Goal: Information Seeking & Learning: Learn about a topic

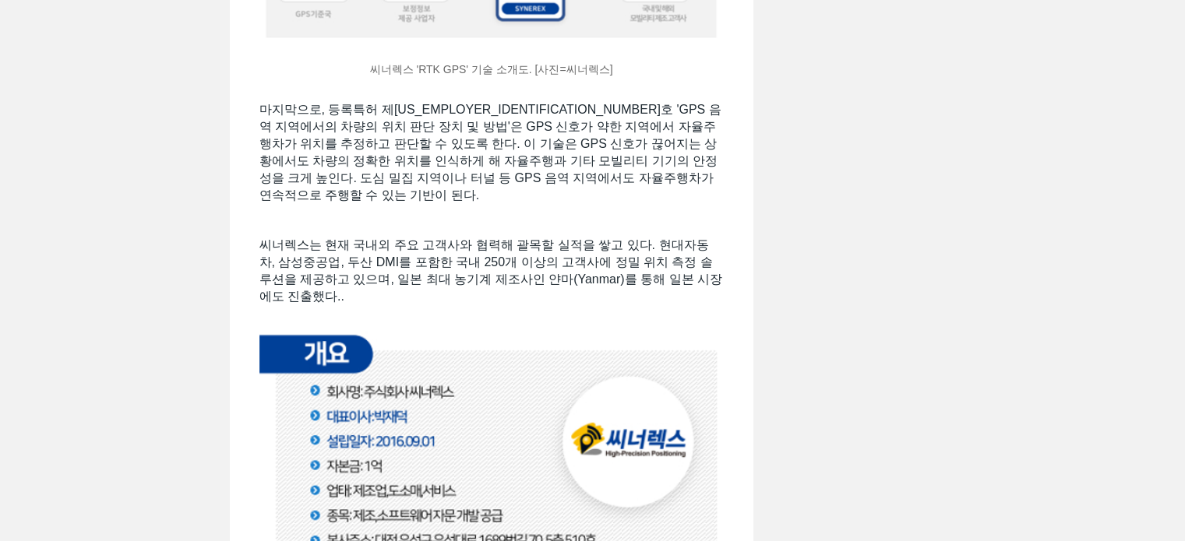
scroll to position [2246, 0]
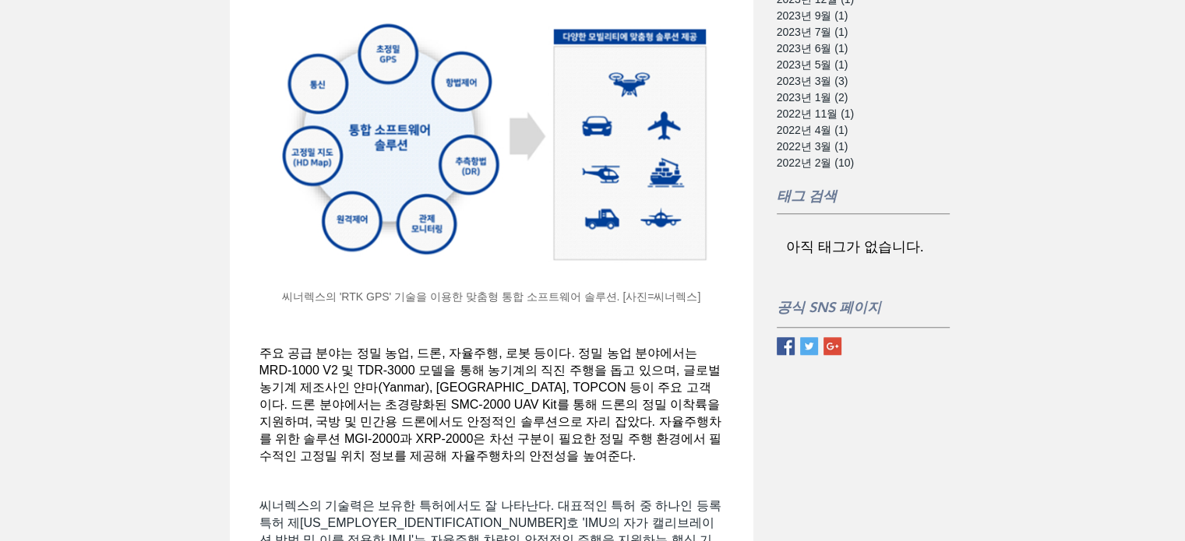
scroll to position [1499, 0]
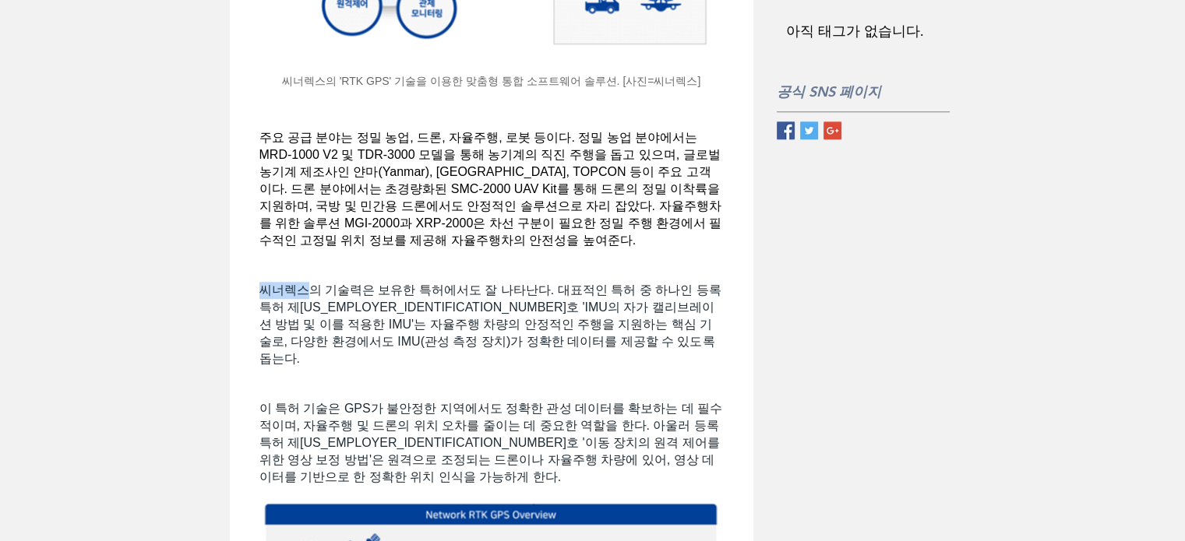
drag, startPoint x: 262, startPoint y: 305, endPoint x: 301, endPoint y: 305, distance: 39.7
click at [305, 307] on span "씨너렉스의 기술력은 보유한 특허에서도 잘 나타난다. 대표적인 특허 중 하나인 등록특허 제10-2388126호 'IMU의 자가 캘리브레이션 방법…" at bounding box center [490, 325] width 462 height 82
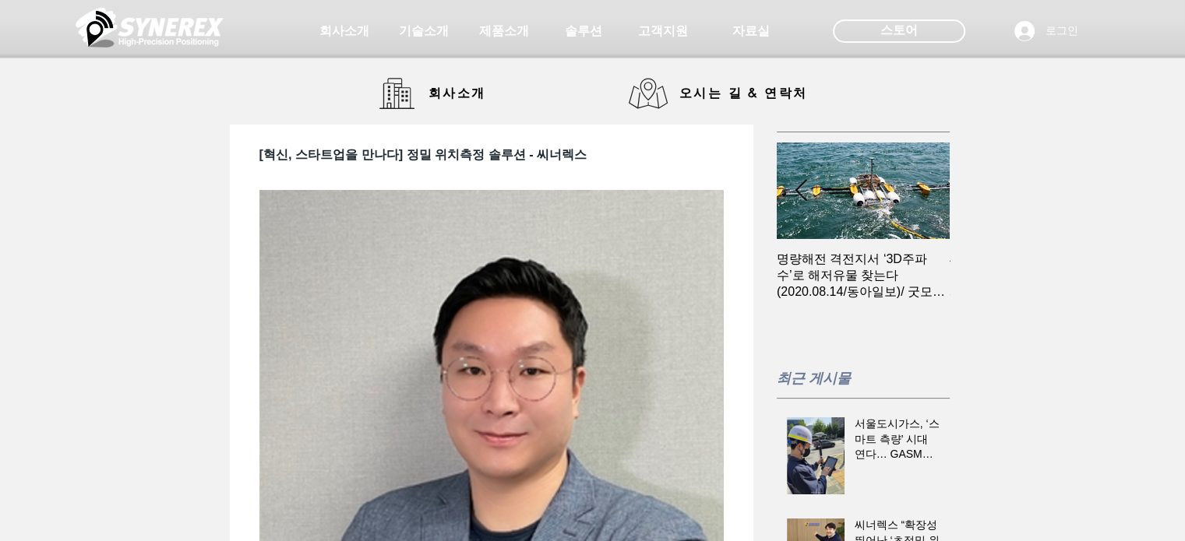
scroll to position [0, 172]
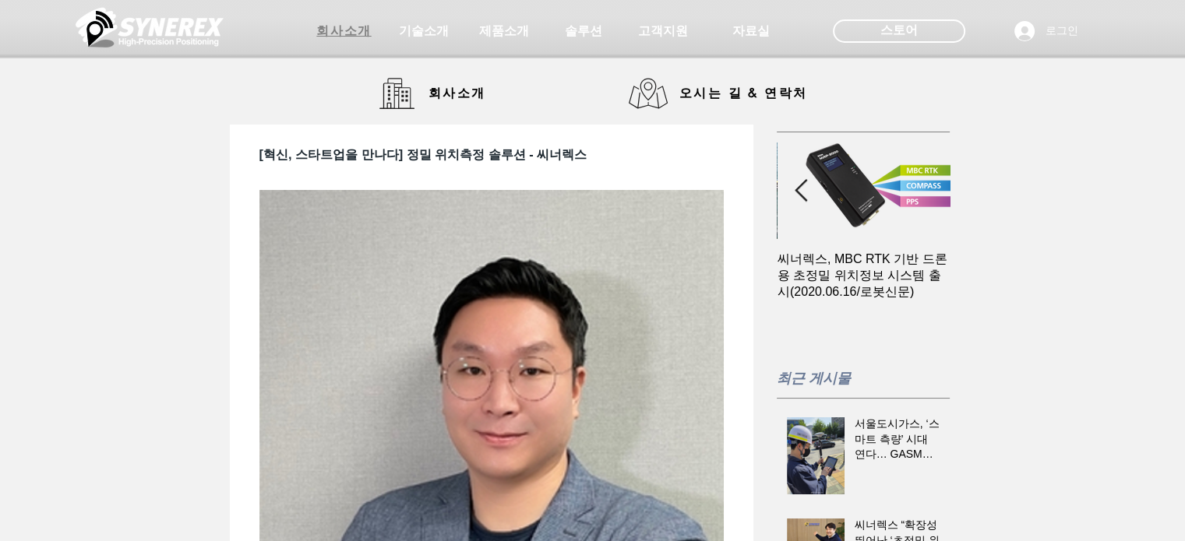
click at [349, 40] on span "회사소개" at bounding box center [344, 31] width 78 height 31
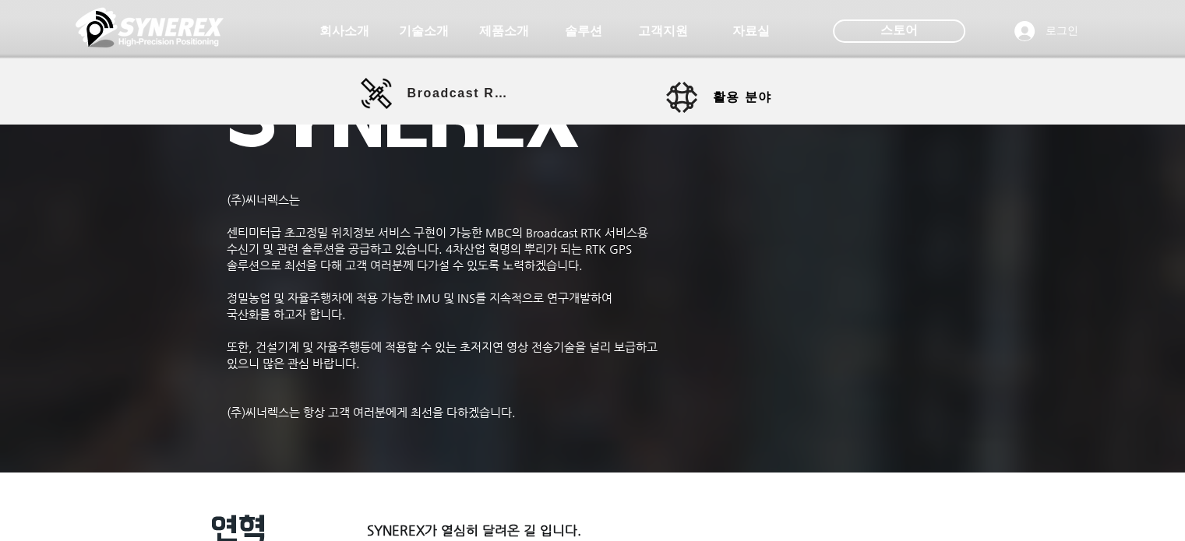
click at [703, 104] on link "활용 분야" at bounding box center [736, 97] width 140 height 31
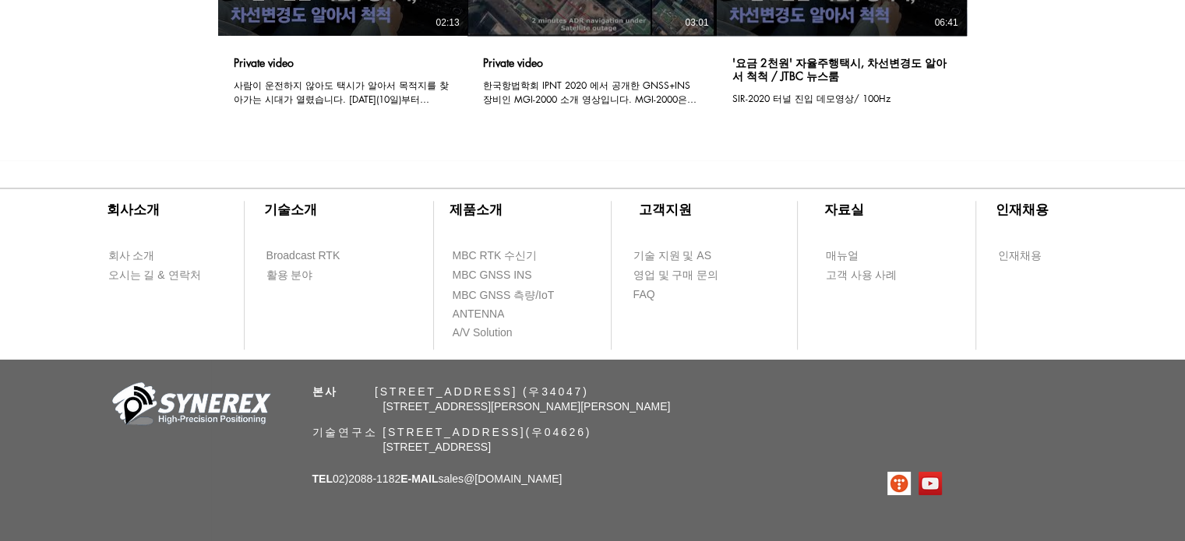
scroll to position [1493, 0]
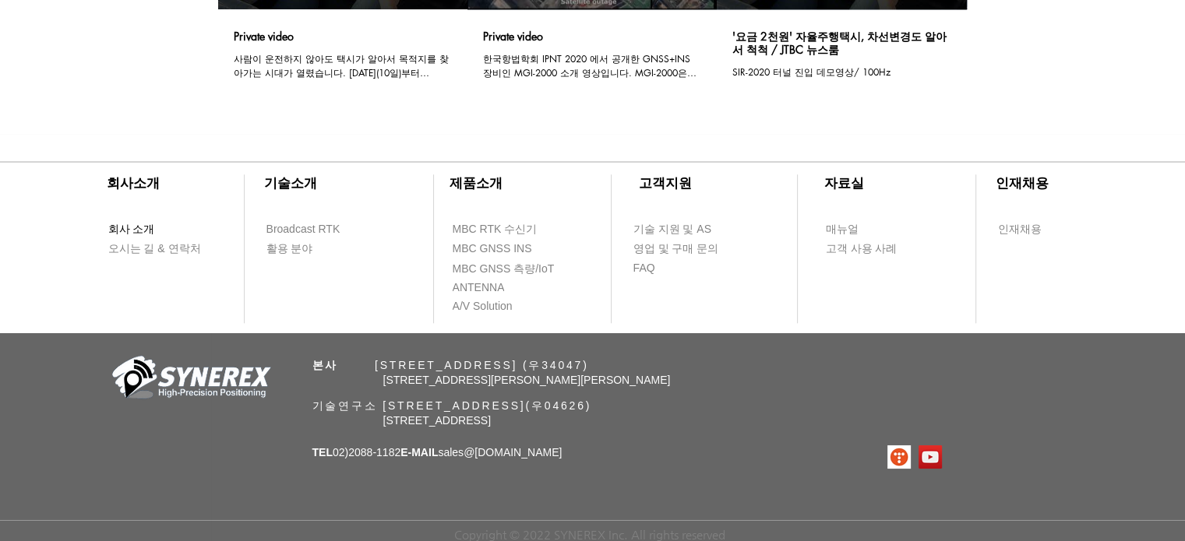
click at [141, 227] on span "회사 소개" at bounding box center [131, 230] width 47 height 16
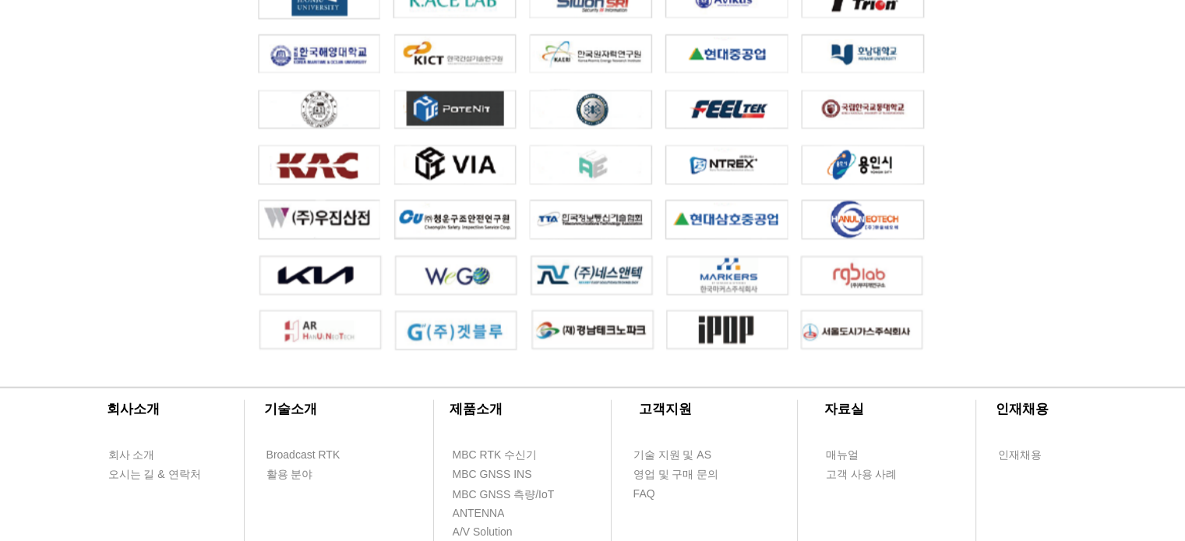
scroll to position [3599, 0]
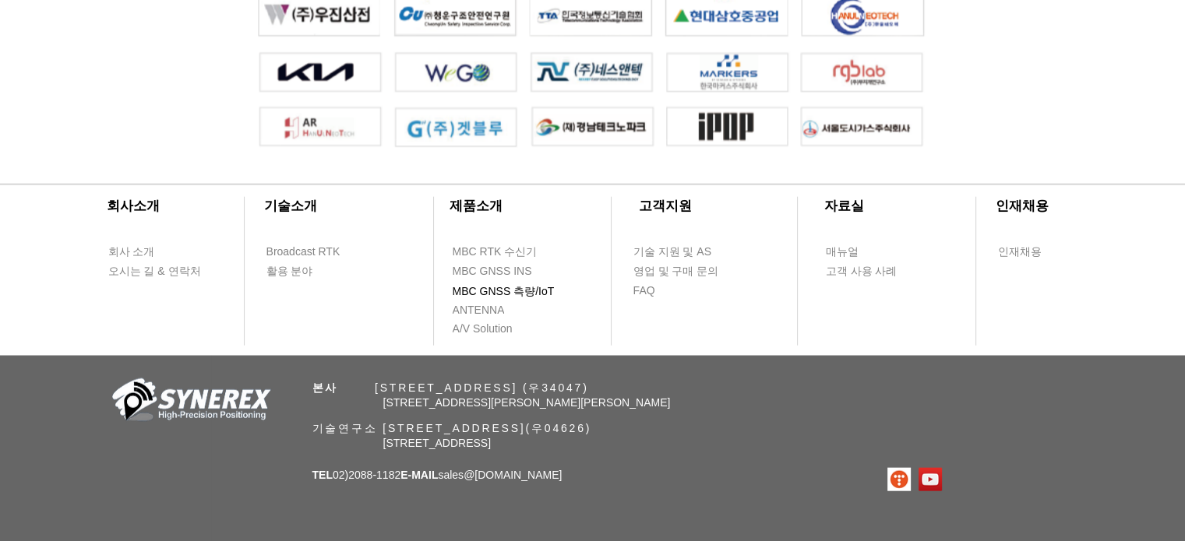
click at [505, 300] on span "MBC GNSS 측량/IoT" at bounding box center [504, 292] width 102 height 16
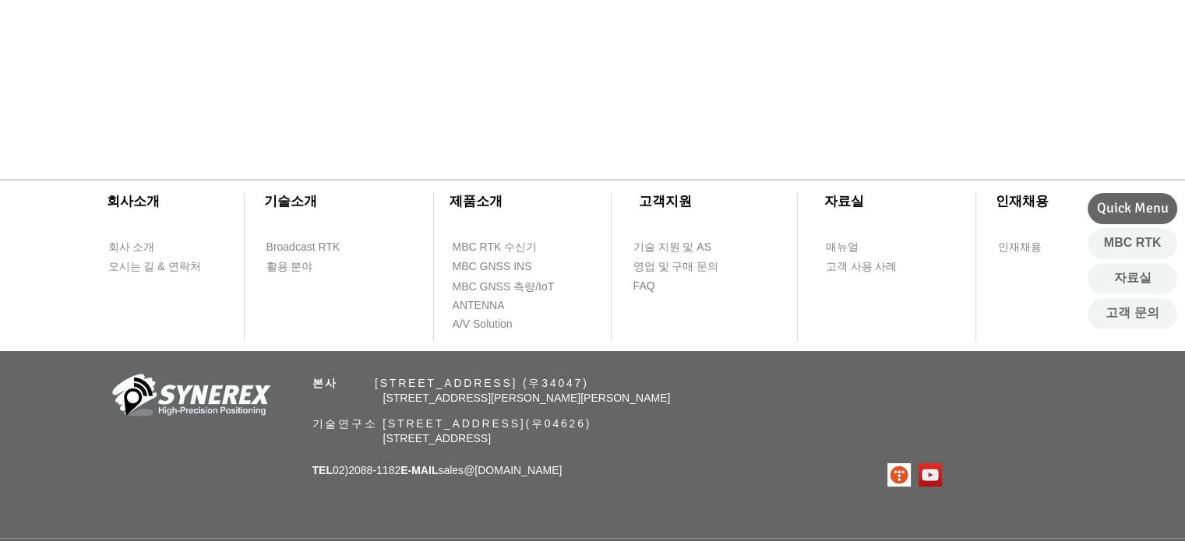
scroll to position [939, 0]
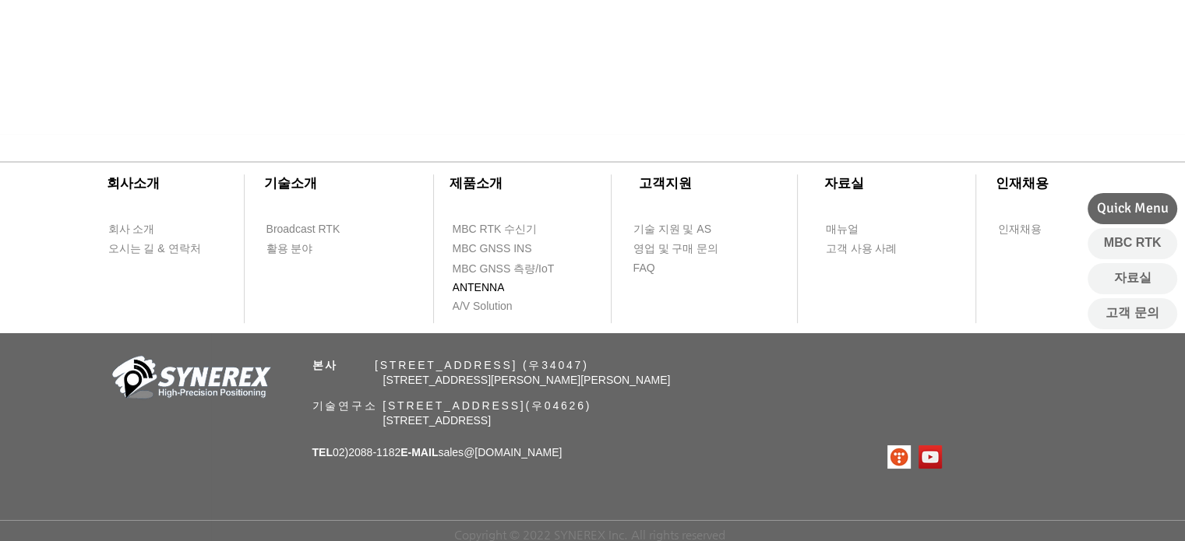
click at [467, 285] on span "ANTENNA" at bounding box center [479, 288] width 52 height 16
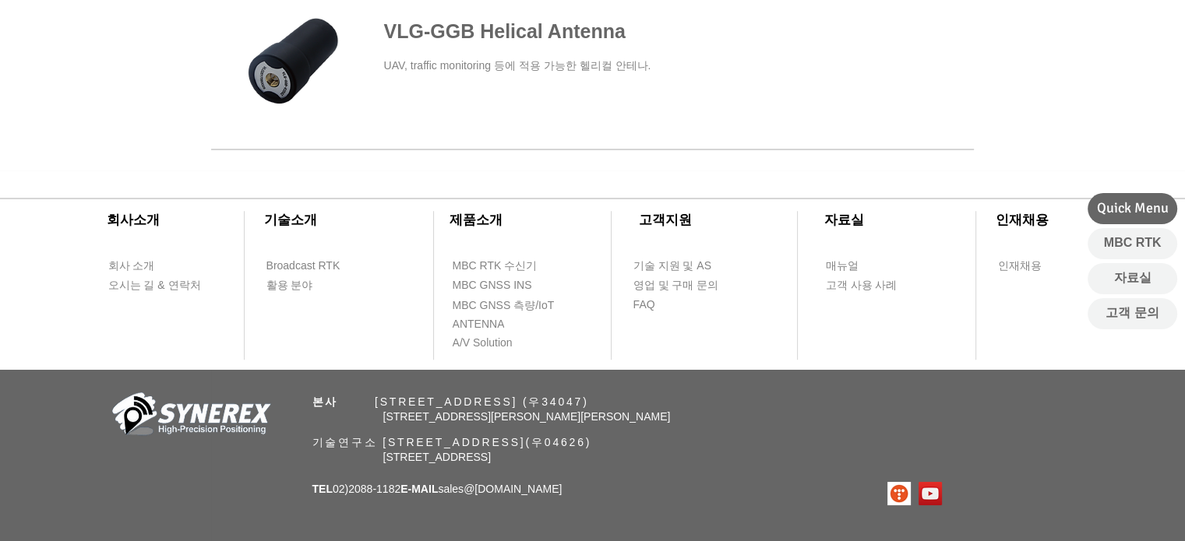
scroll to position [991, 0]
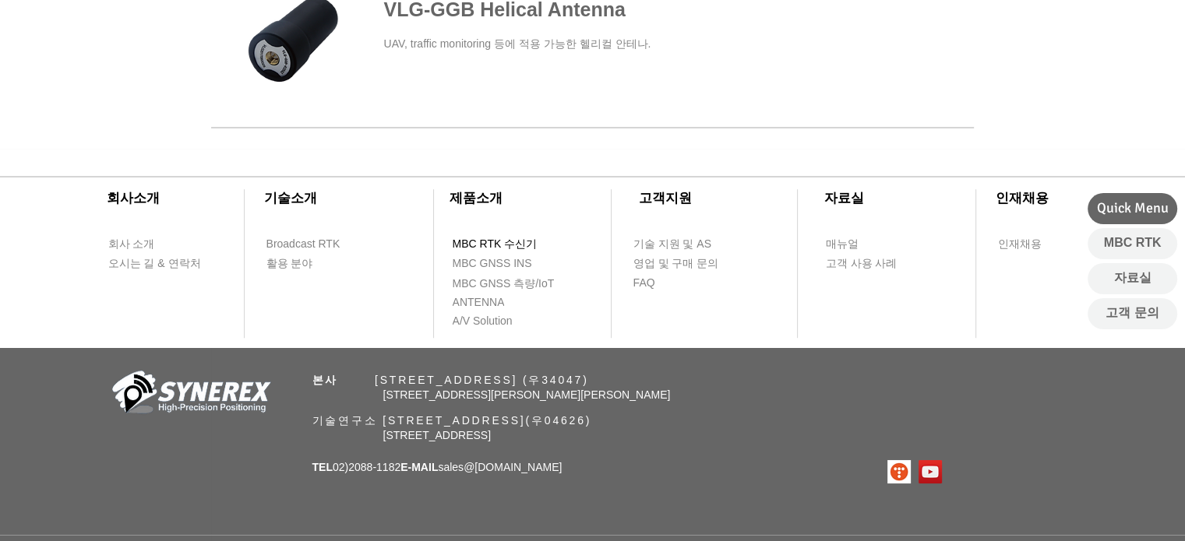
click at [522, 243] on span "MBC RTK 수신기" at bounding box center [495, 245] width 85 height 16
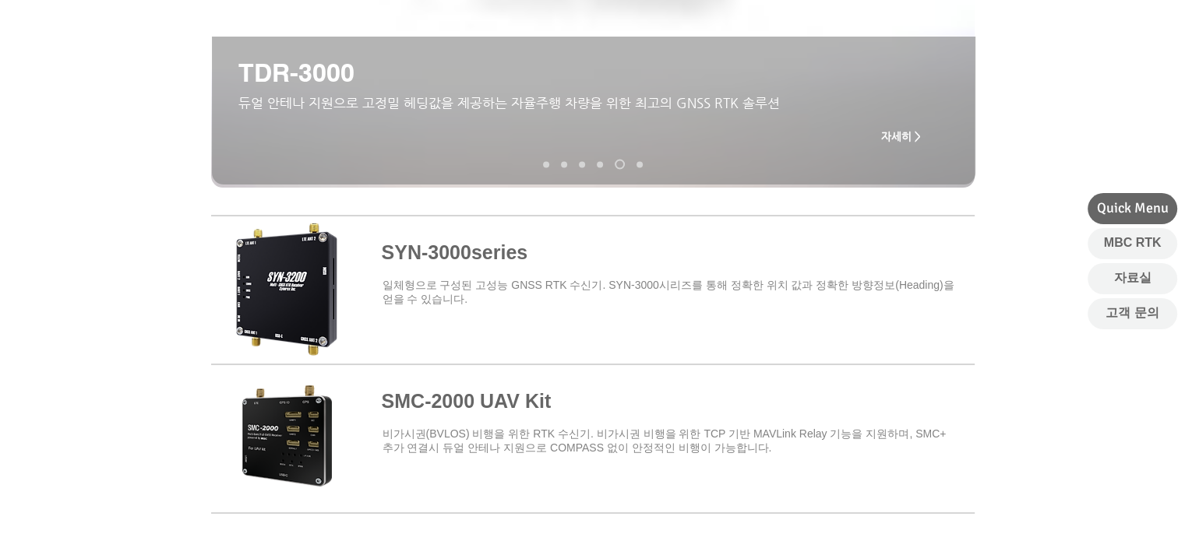
scroll to position [416, 0]
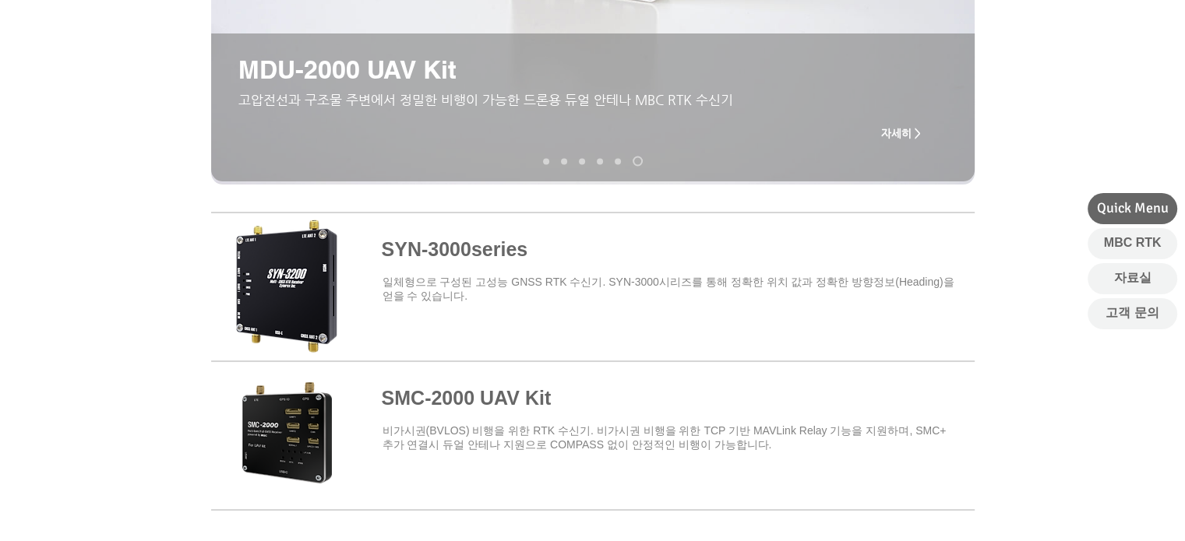
click at [284, 301] on span at bounding box center [592, 284] width 763 height 136
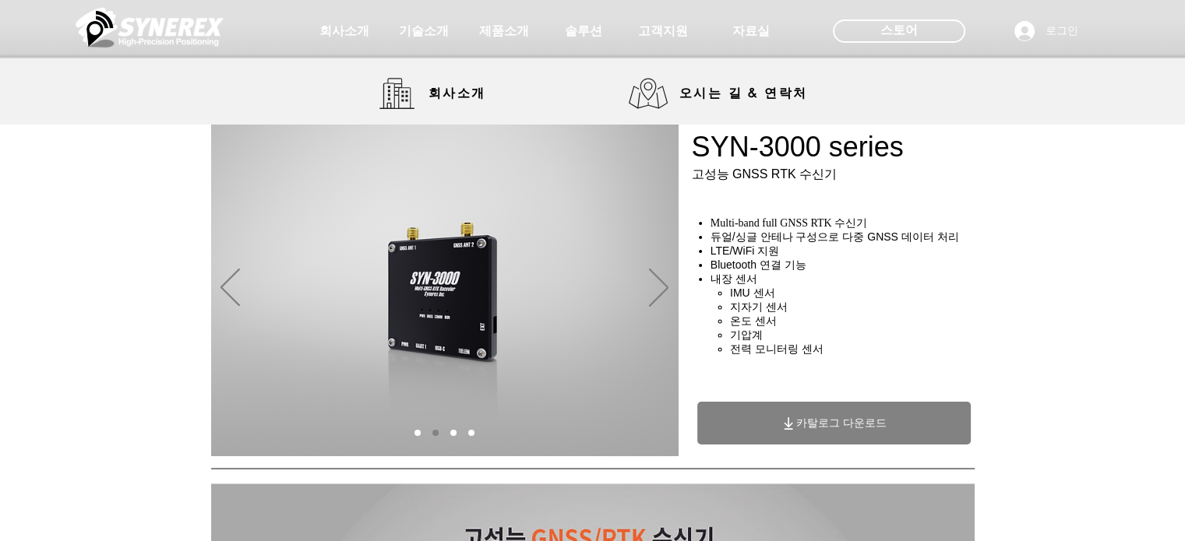
click at [1100, 312] on div "main content" at bounding box center [592, 349] width 1185 height 223
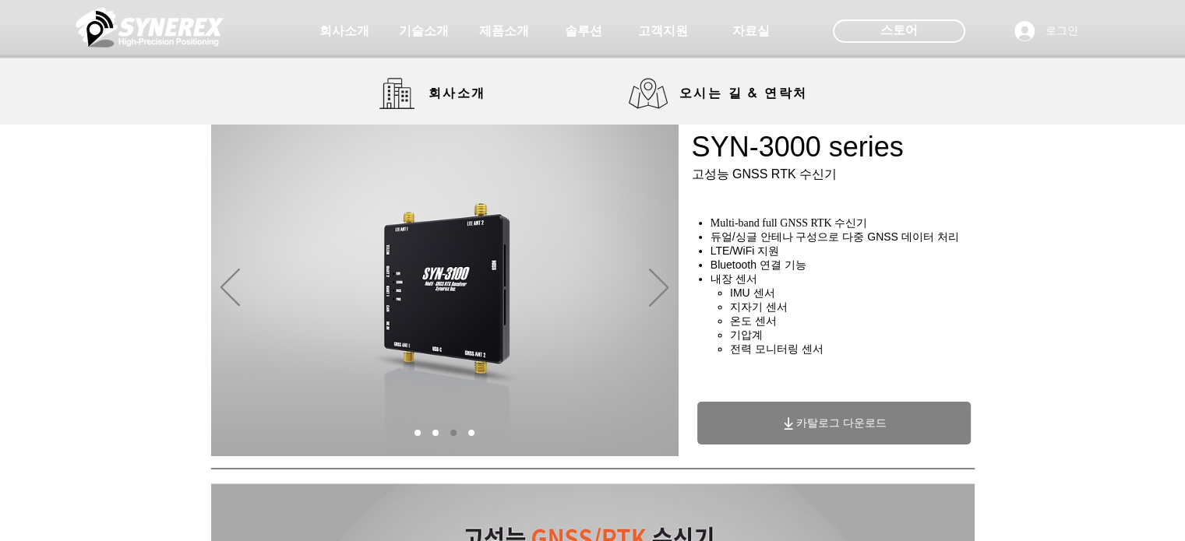
click at [858, 431] on span "카탈로그 다운로드" at bounding box center [841, 424] width 90 height 14
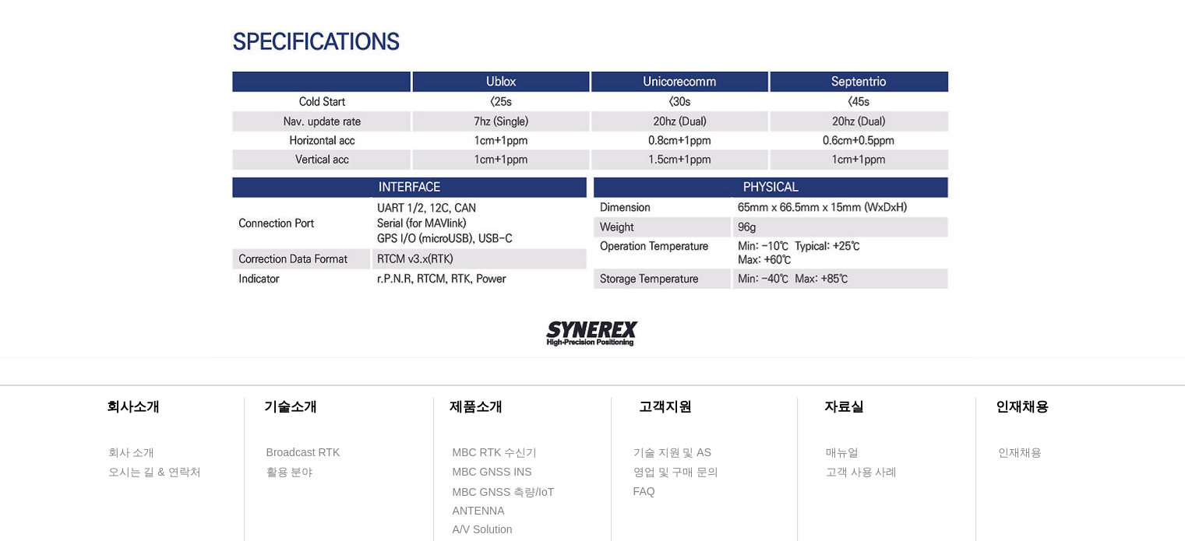
scroll to position [4612, 0]
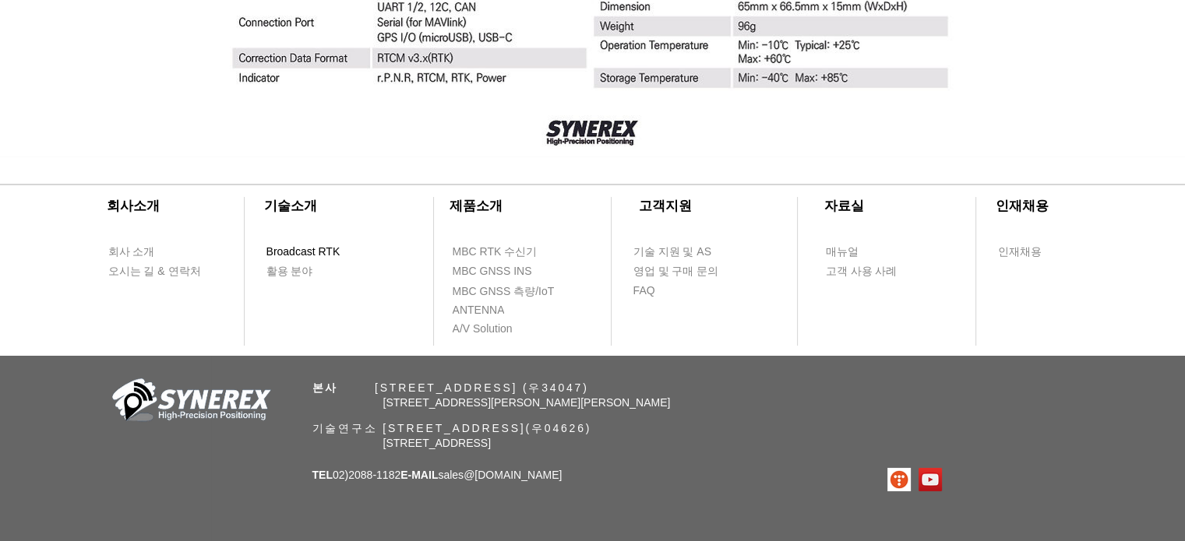
click at [306, 257] on span "Broadcast RTK" at bounding box center [303, 253] width 74 height 16
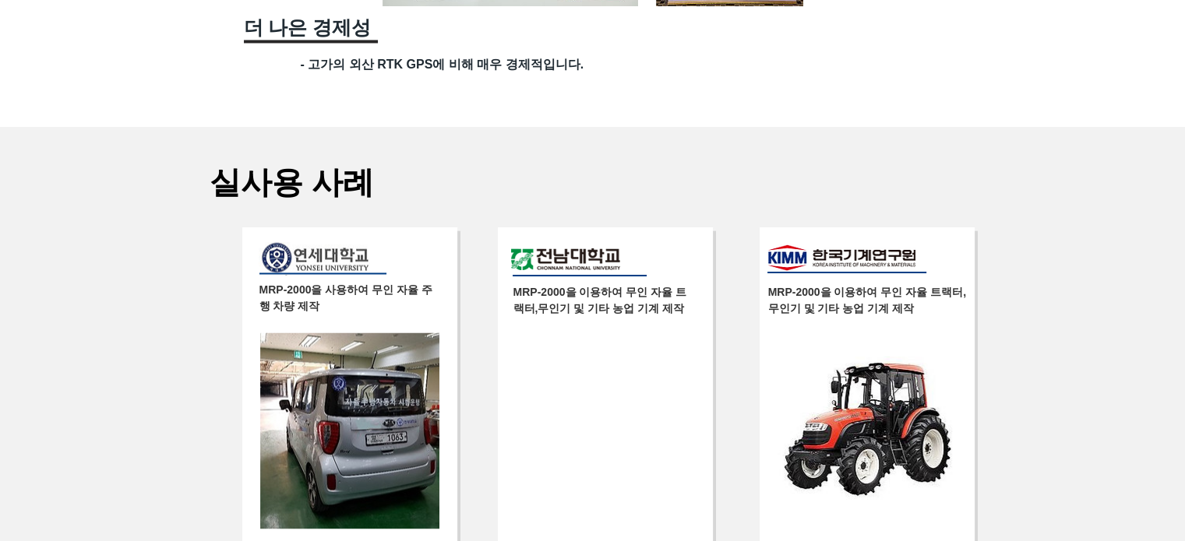
scroll to position [2814, 0]
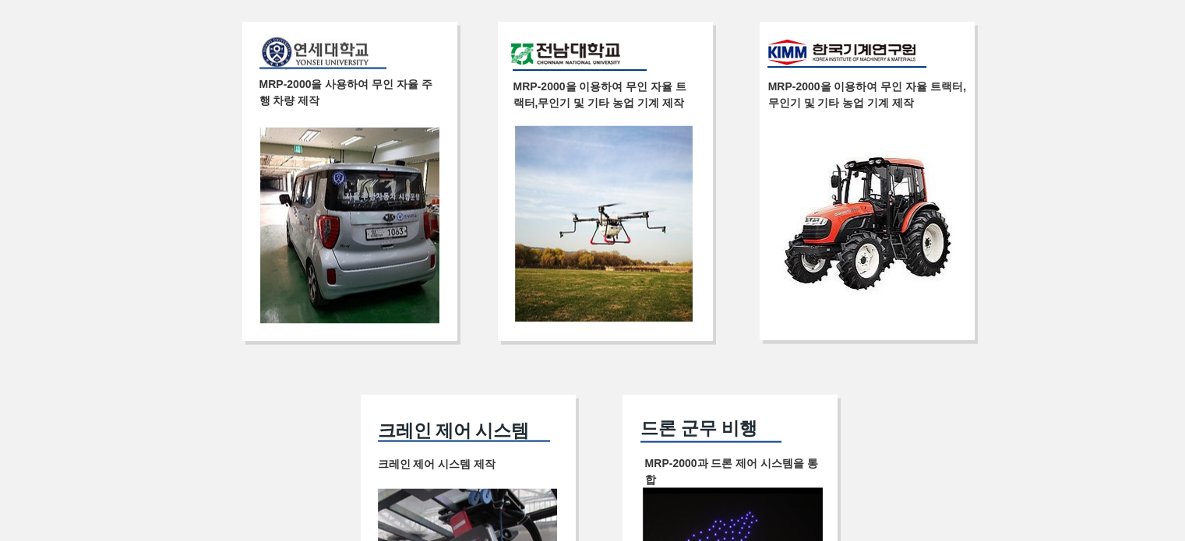
click at [867, 255] on img at bounding box center [866, 222] width 179 height 143
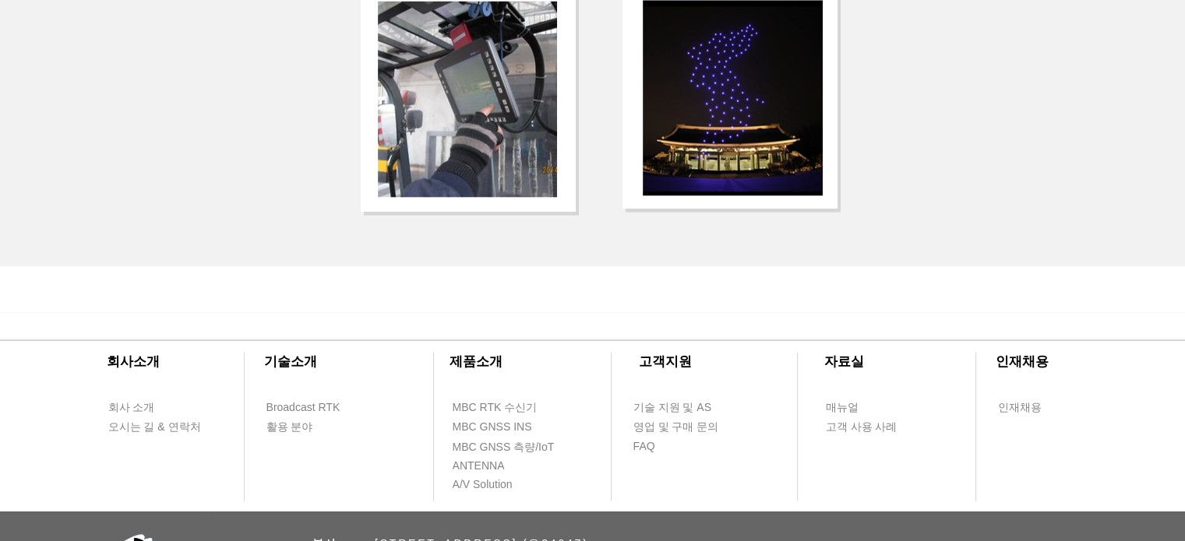
scroll to position [3306, 0]
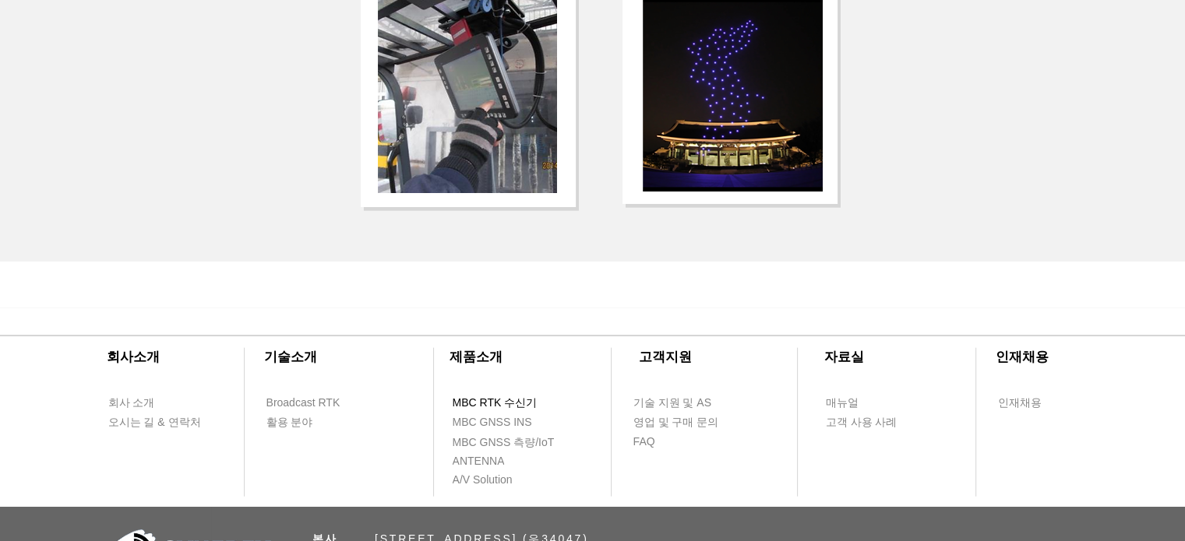
click at [482, 411] on span "MBC RTK 수신기" at bounding box center [495, 404] width 85 height 16
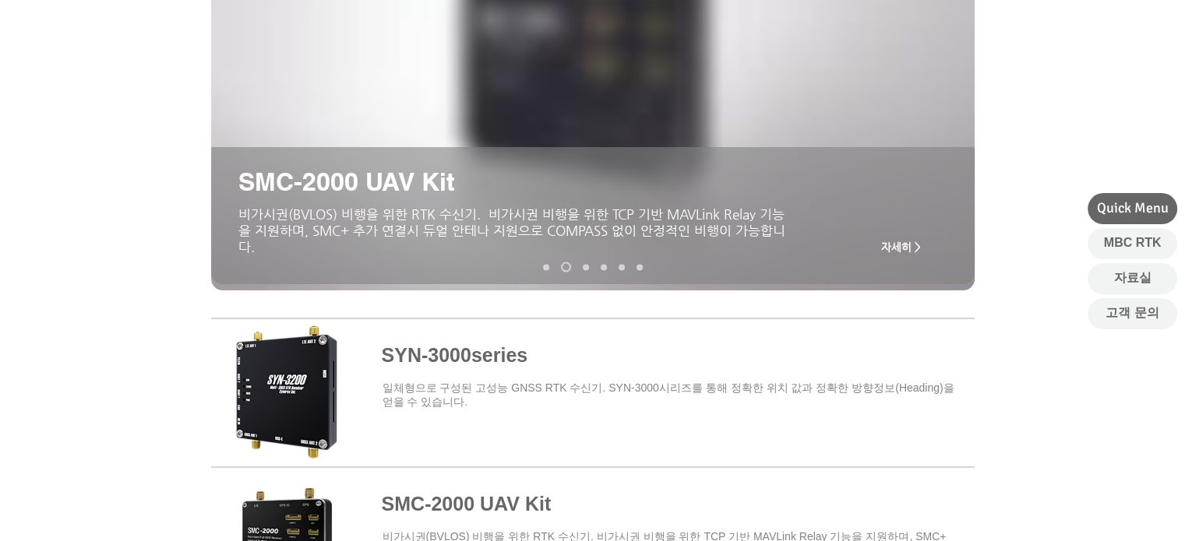
scroll to position [636, 0]
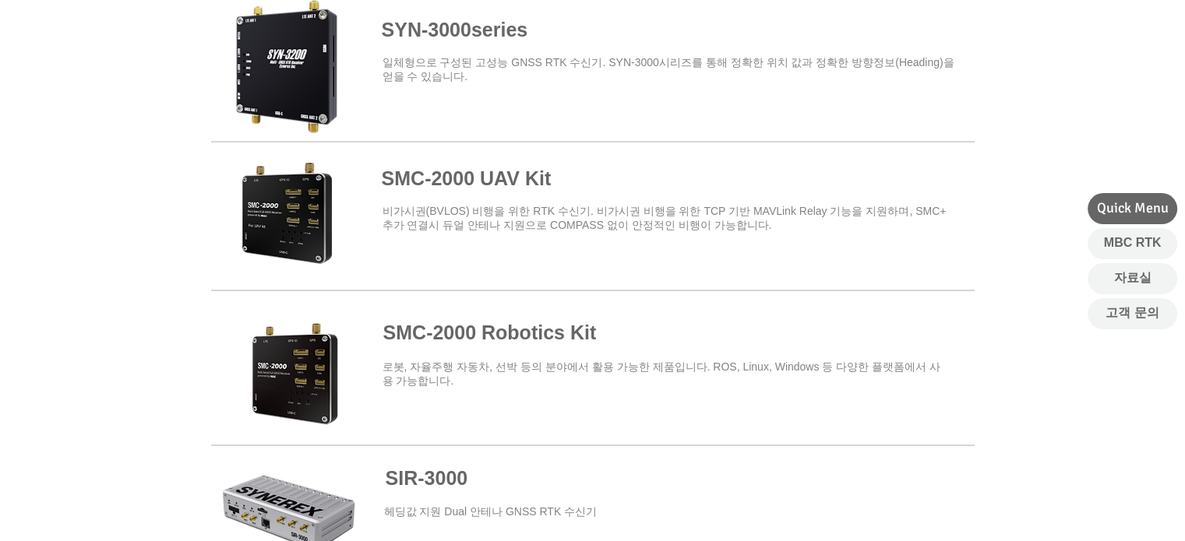
click at [508, 332] on span at bounding box center [592, 362] width 763 height 136
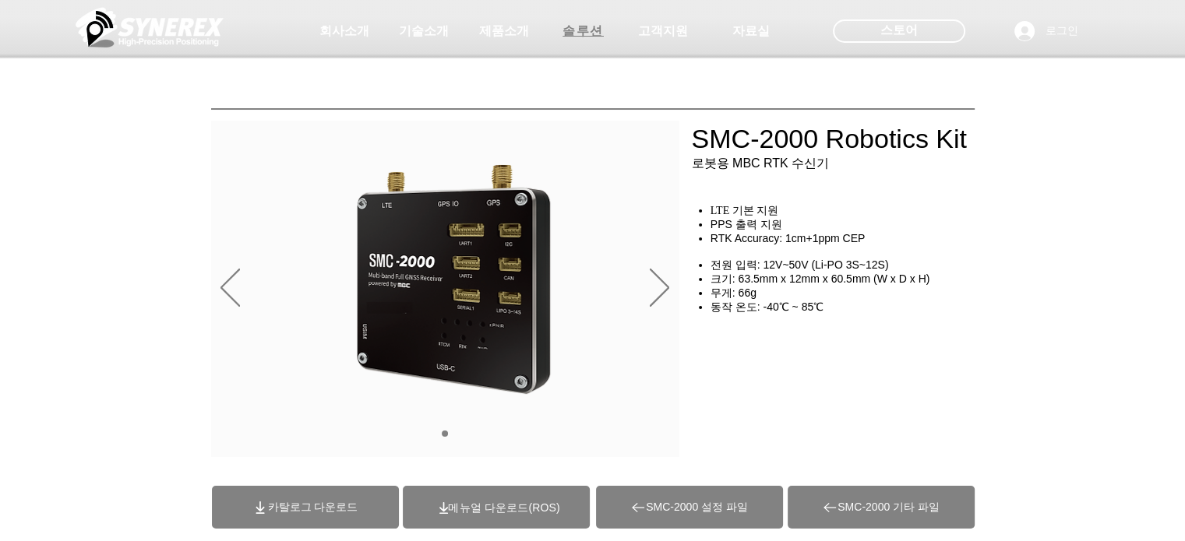
click at [563, 31] on span "솔루션" at bounding box center [582, 31] width 41 height 16
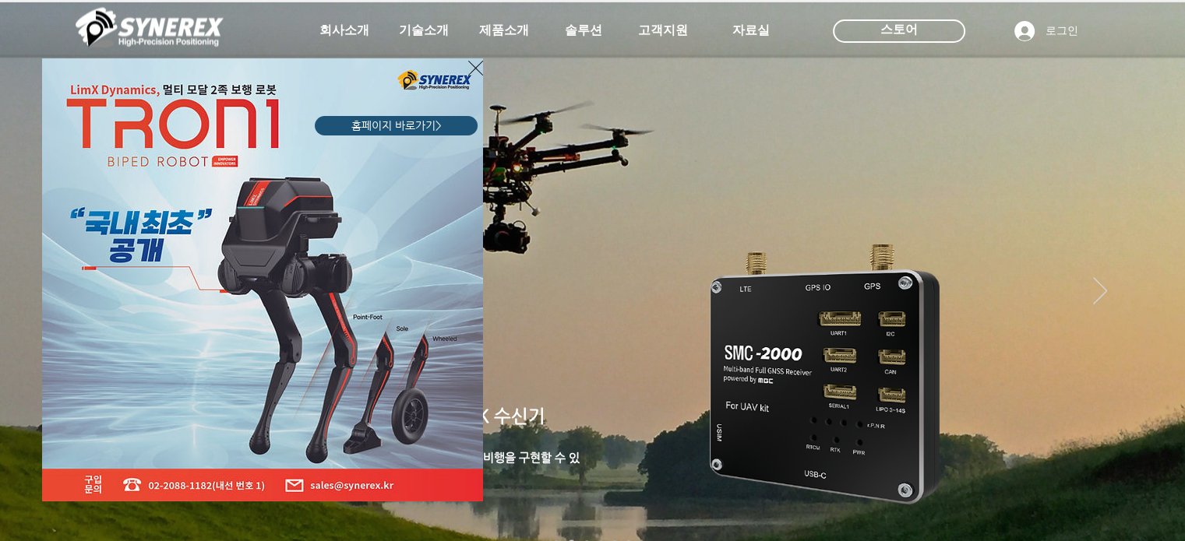
click at [470, 71] on icon "사이트로 돌아가기" at bounding box center [475, 67] width 15 height 19
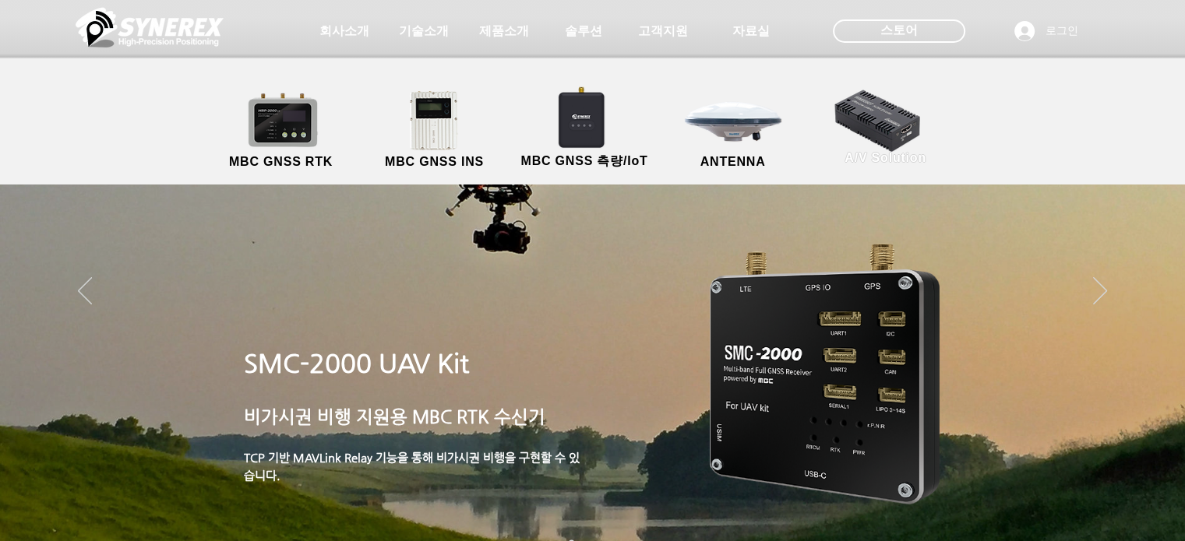
click at [900, 135] on link "A/V Solution" at bounding box center [886, 127] width 140 height 82
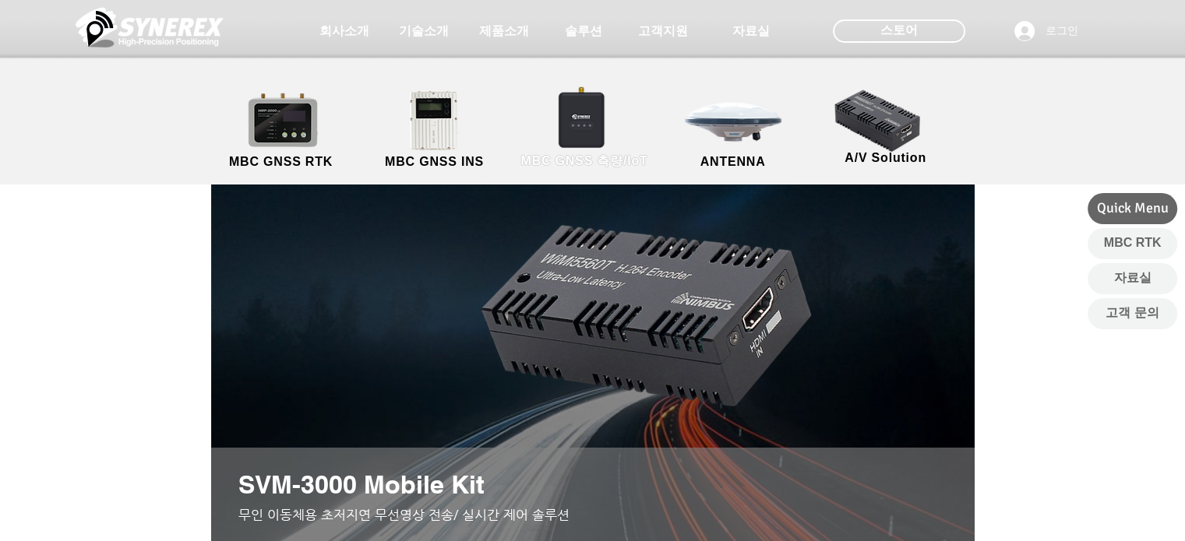
click at [565, 124] on link "MBC GNSS 측량/IoT" at bounding box center [585, 131] width 152 height 82
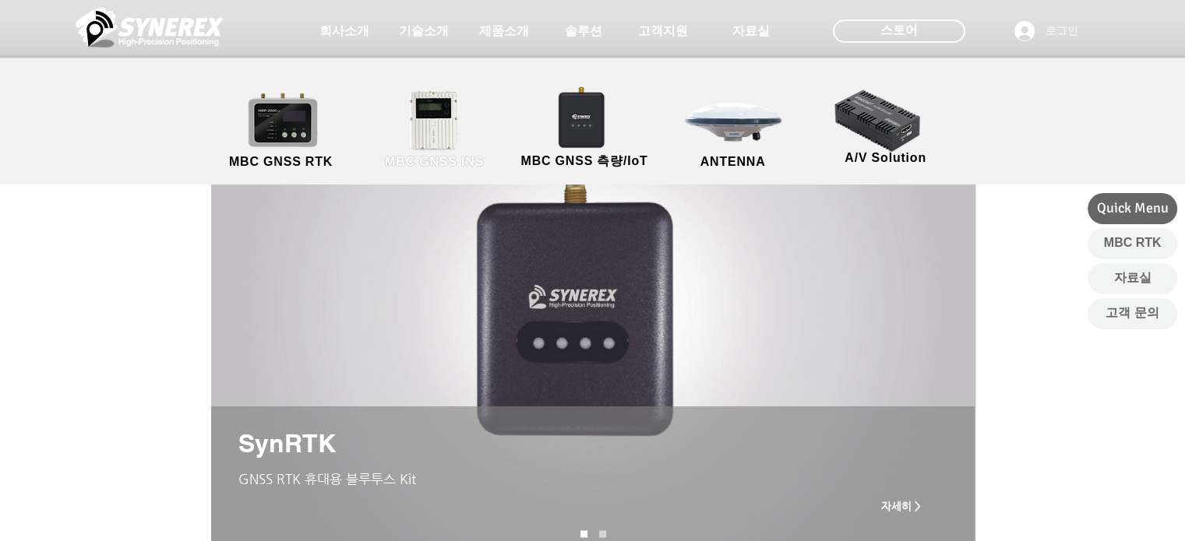
click at [424, 139] on link "MBC GNSS INS" at bounding box center [435, 131] width 140 height 82
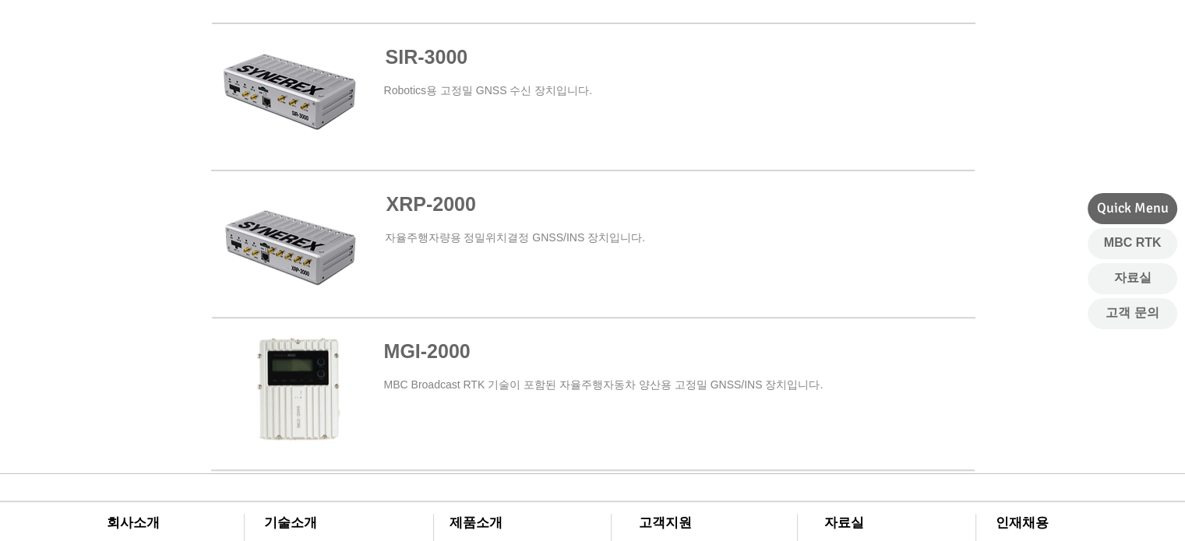
scroll to position [928, 0]
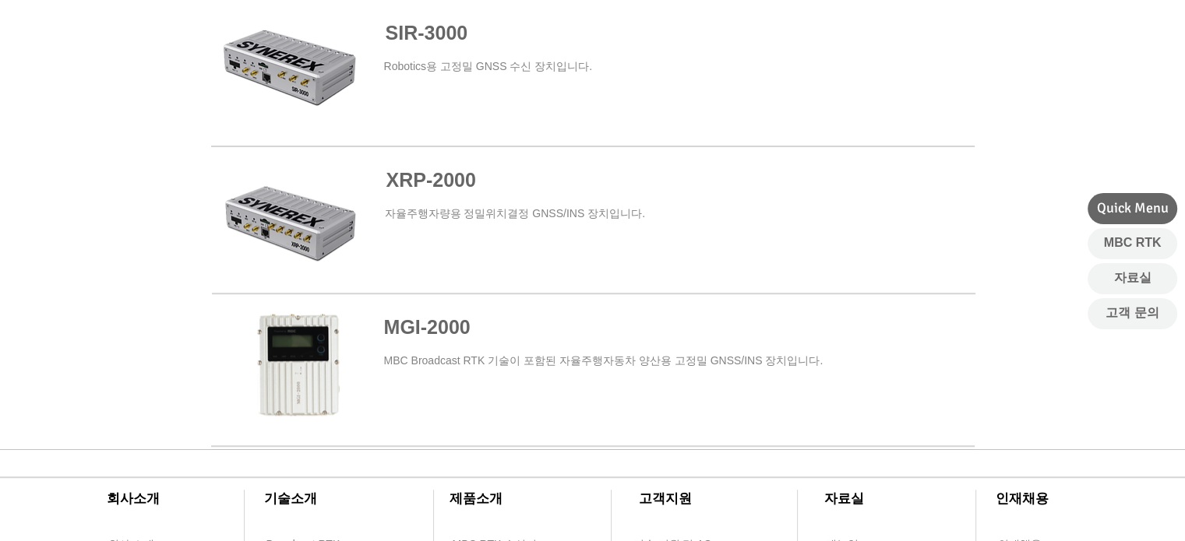
click at [401, 187] on span "XRP-2" at bounding box center [415, 180] width 58 height 22
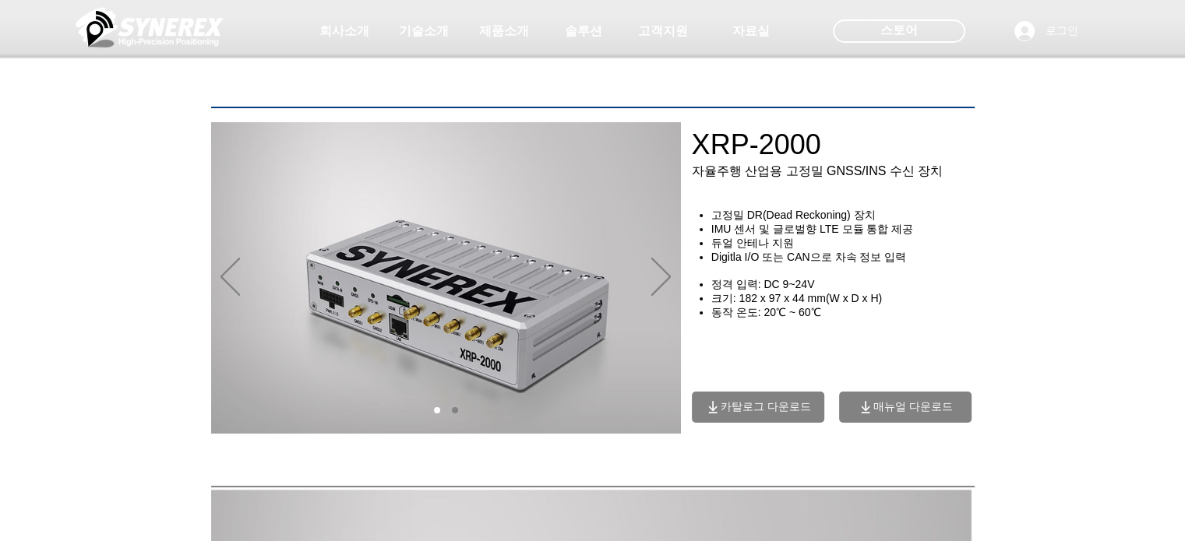
click at [1183, 248] on div "main content" at bounding box center [592, 358] width 1185 height 241
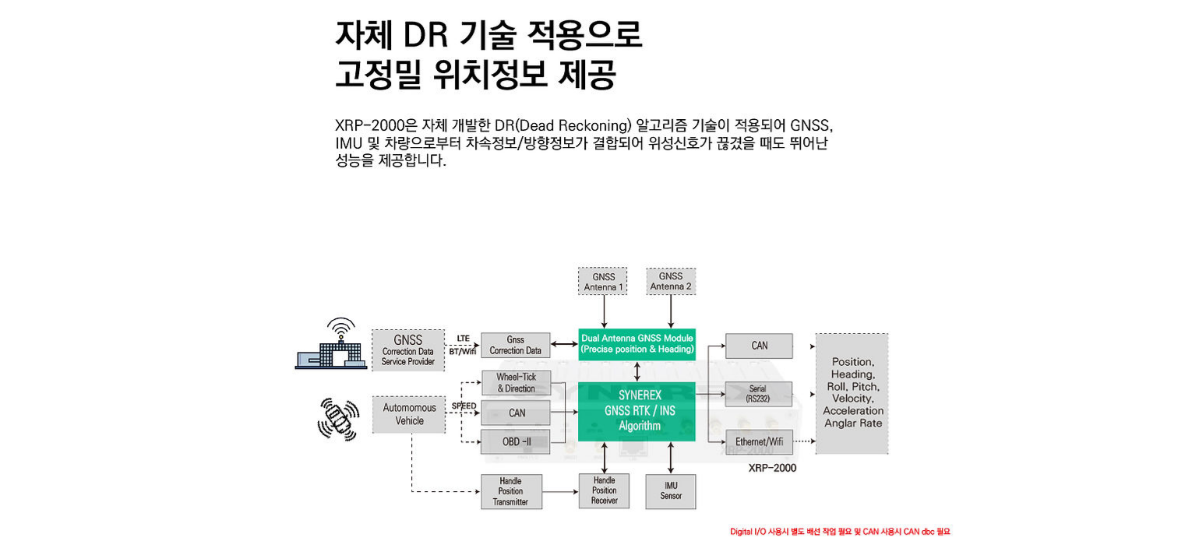
scroll to position [1710, 0]
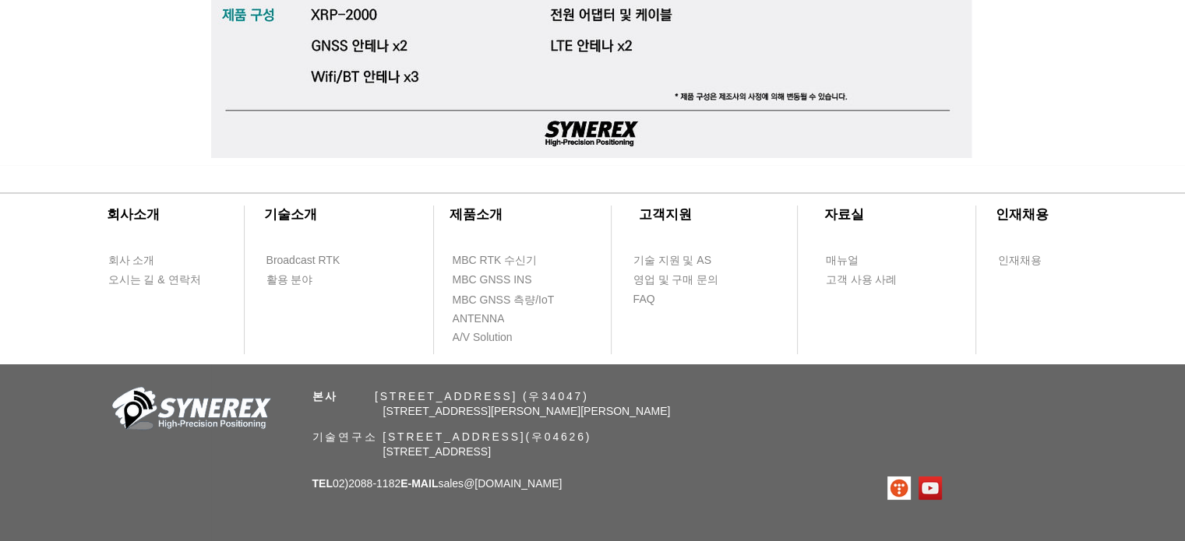
scroll to position [4547, 0]
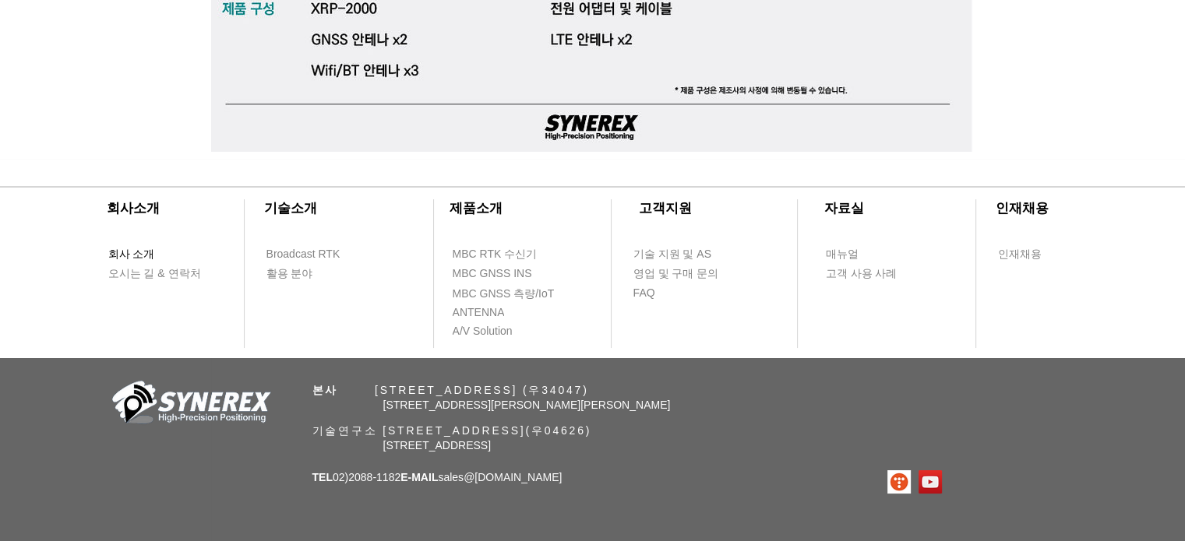
click at [146, 259] on span "회사 소개" at bounding box center [131, 255] width 47 height 16
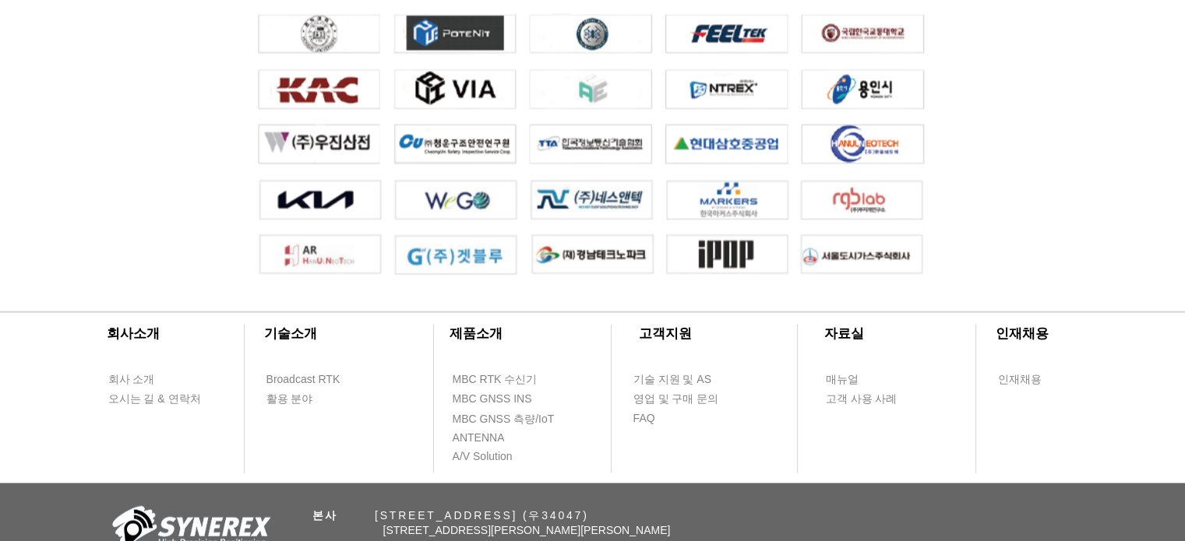
scroll to position [3492, 0]
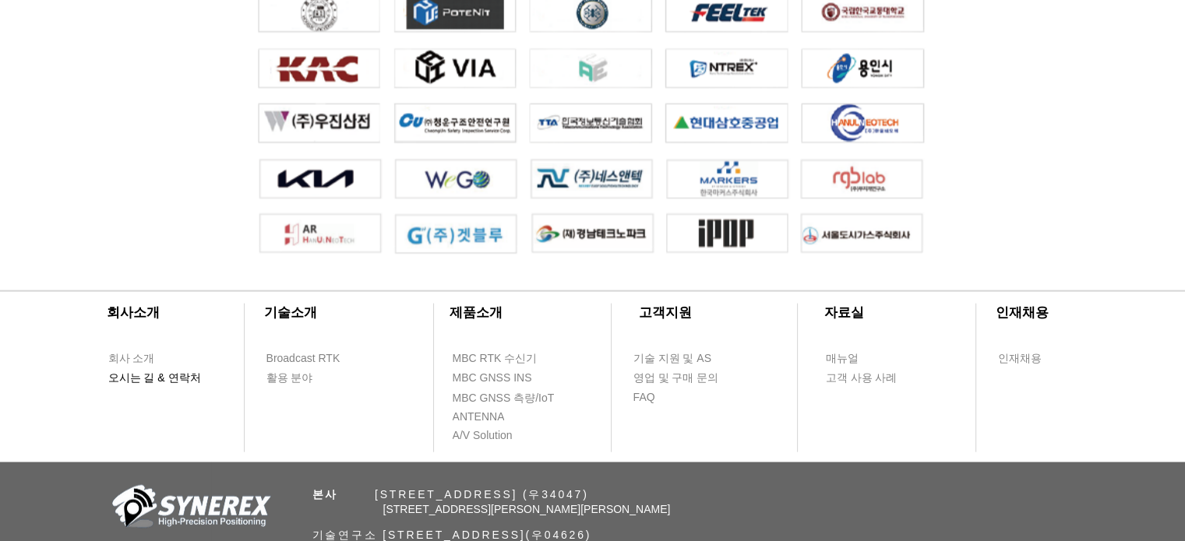
click at [143, 386] on span "오시는 길 & 연락처" at bounding box center [154, 379] width 93 height 16
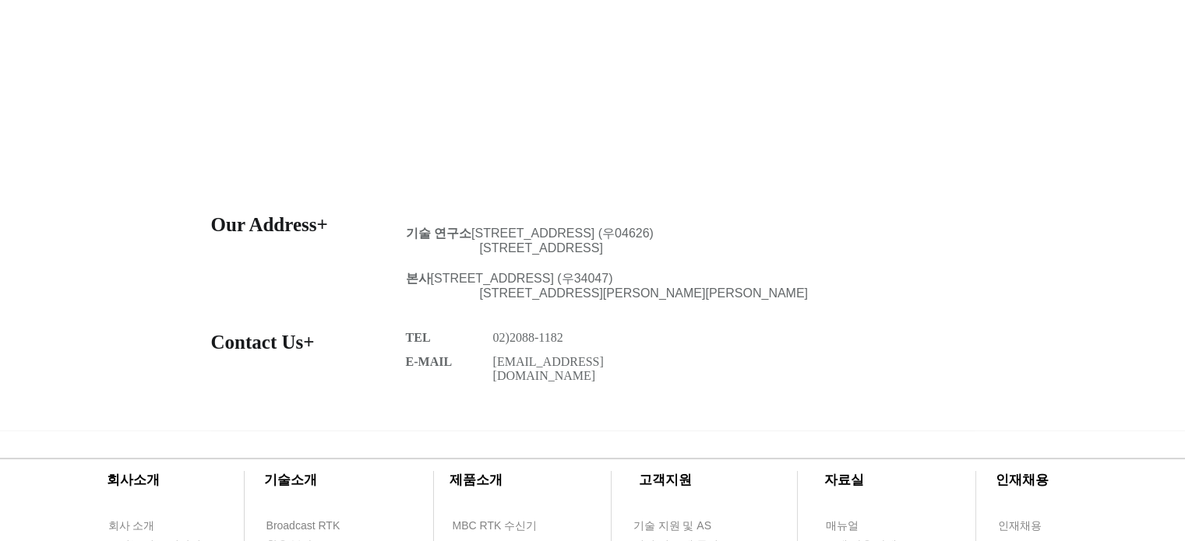
scroll to position [565, 0]
